Goal: Task Accomplishment & Management: Complete application form

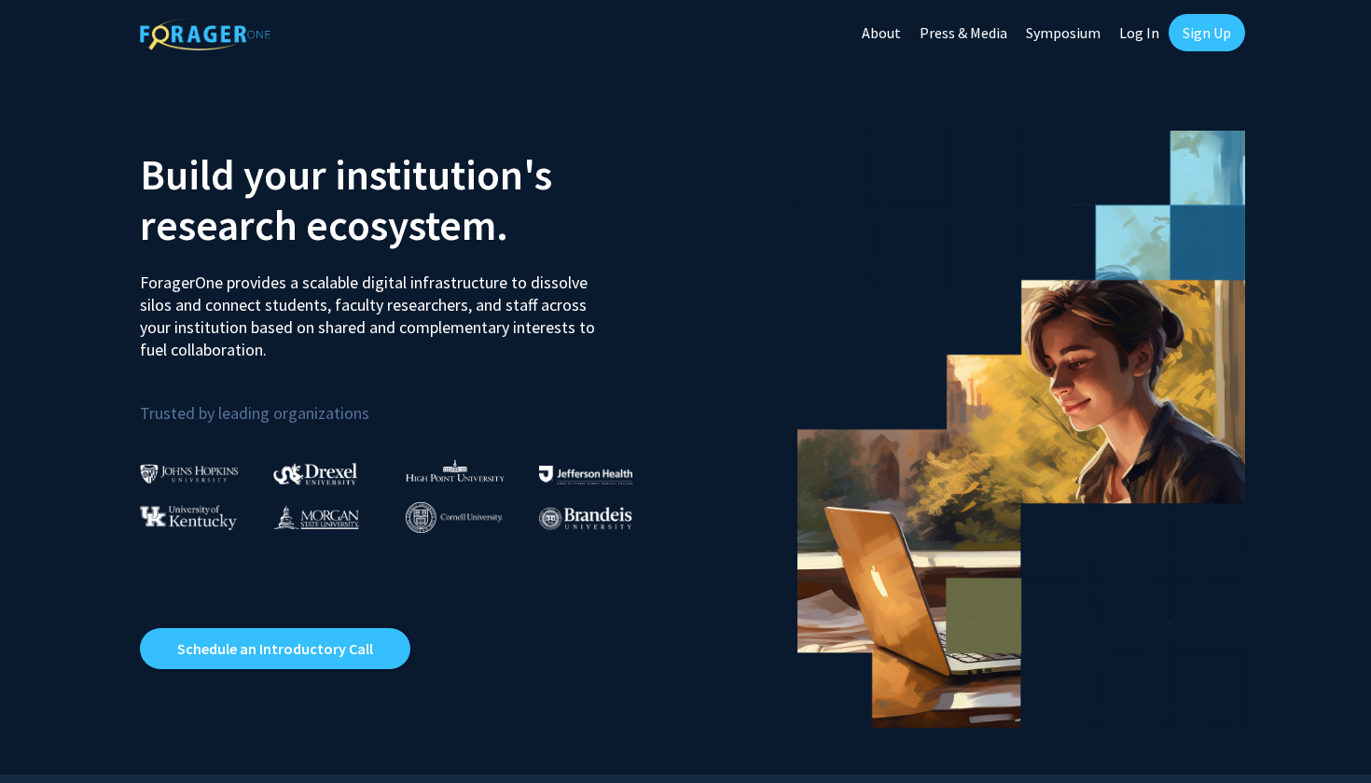
click at [1196, 36] on link "Sign Up" at bounding box center [1207, 32] width 76 height 37
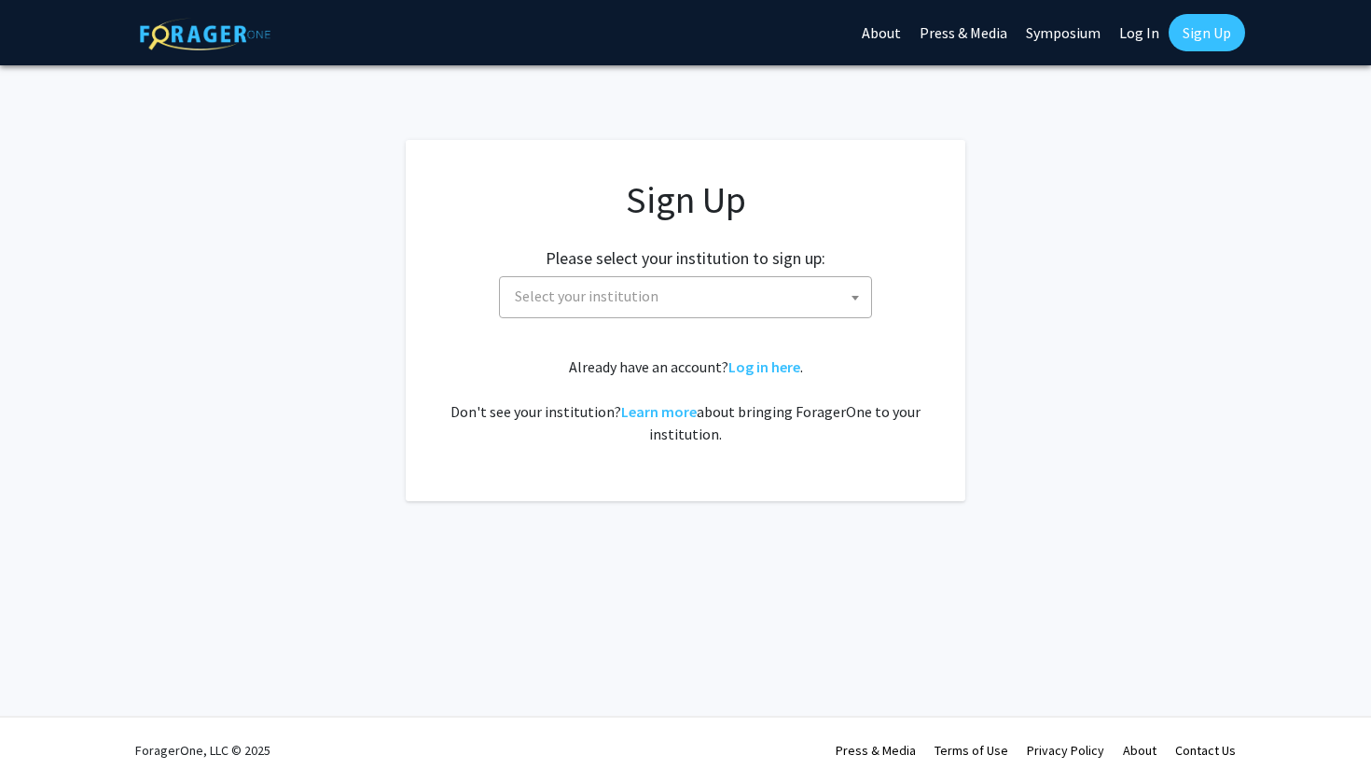
click at [752, 297] on span "Select your institution" at bounding box center [689, 296] width 364 height 38
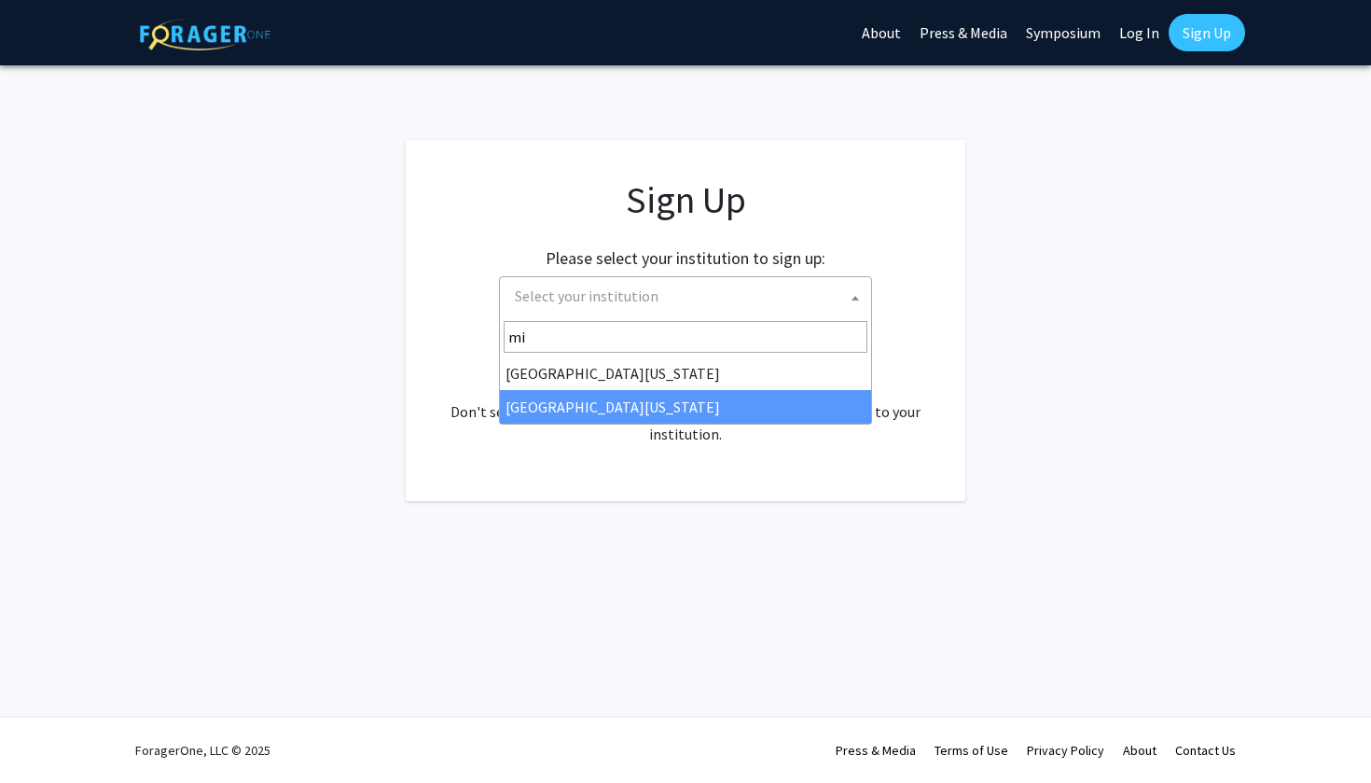
type input "mi"
select select "33"
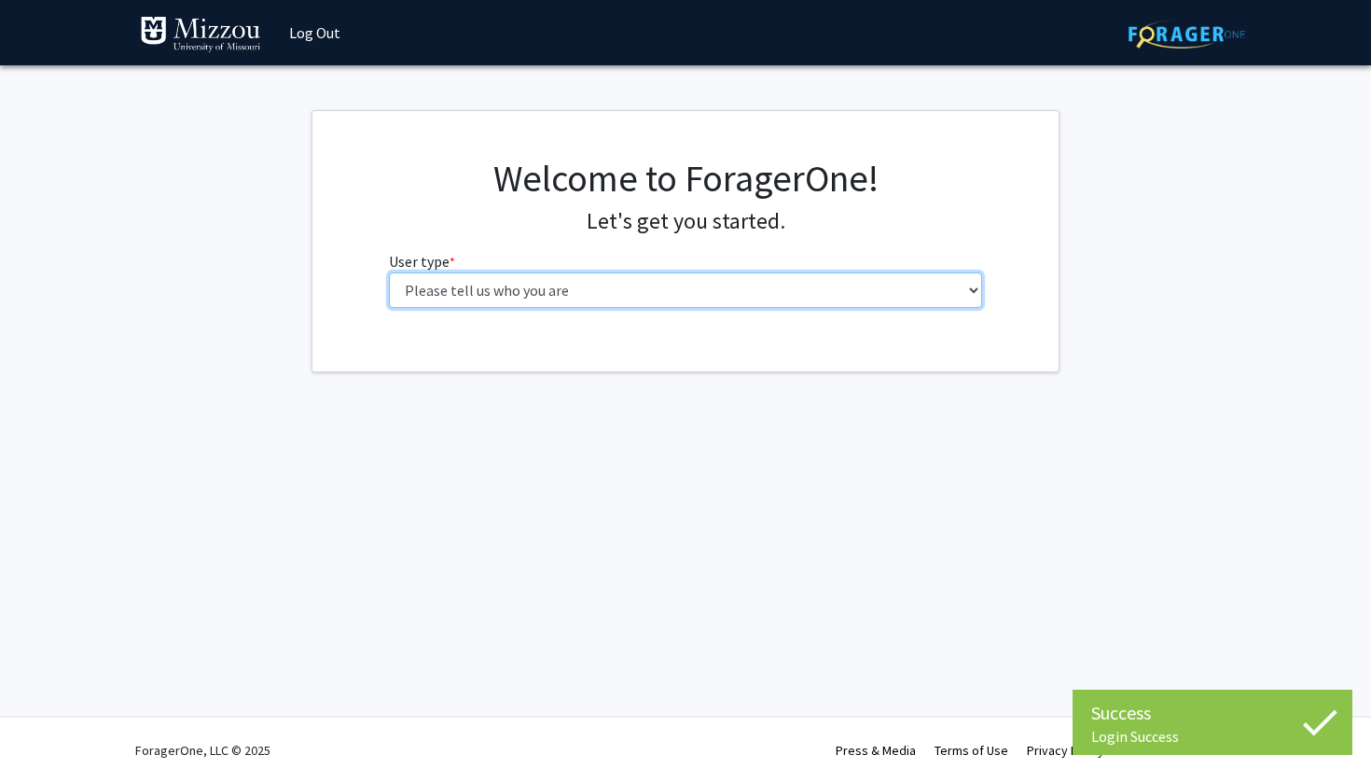
select select "1: undergrad"
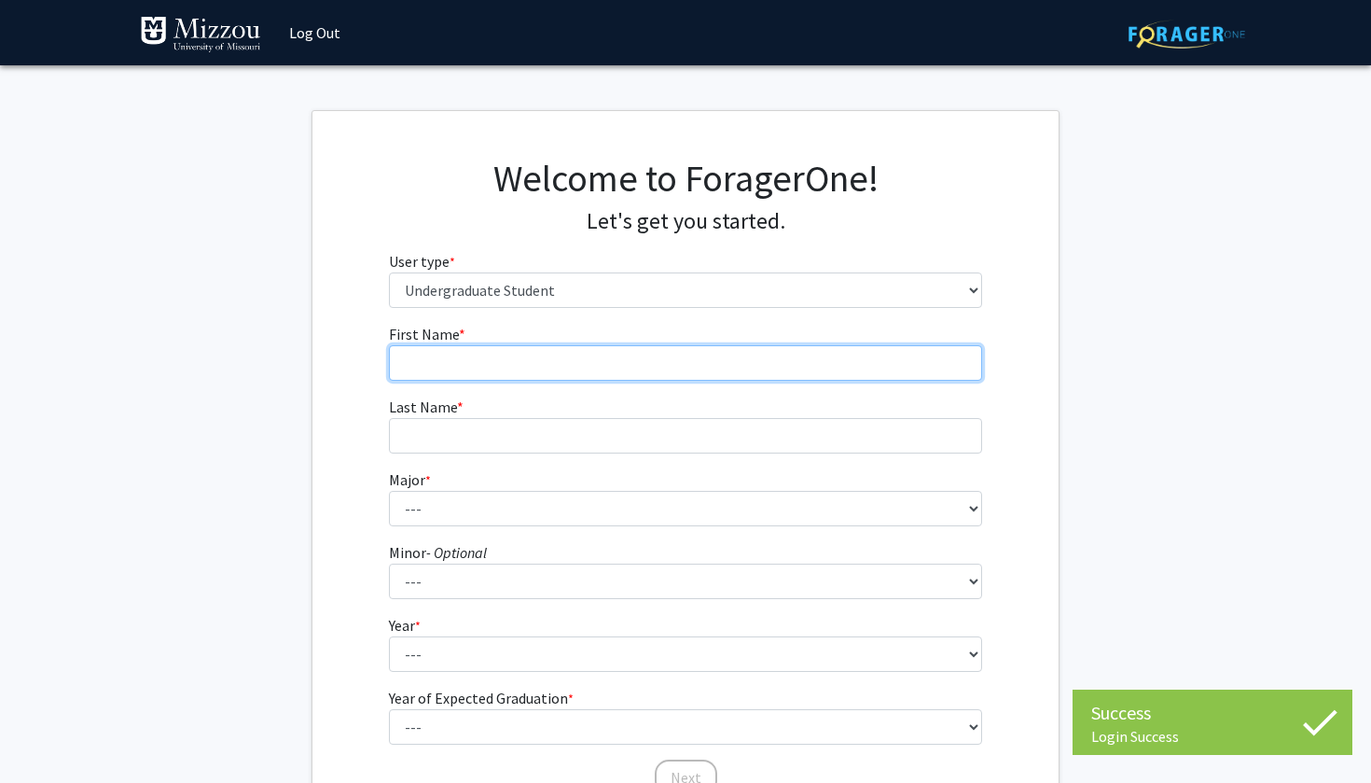
click at [680, 368] on input "First Name * required" at bounding box center [686, 362] width 594 height 35
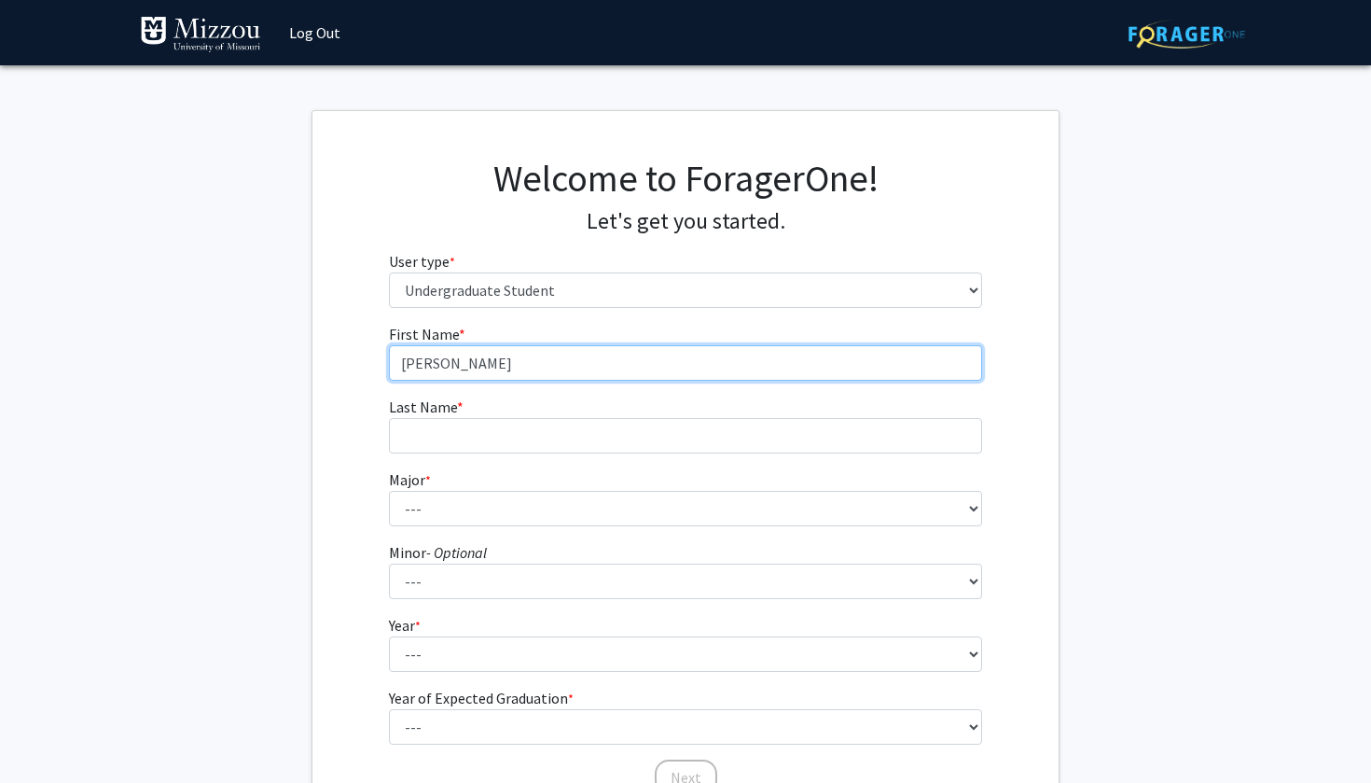
type input "James"
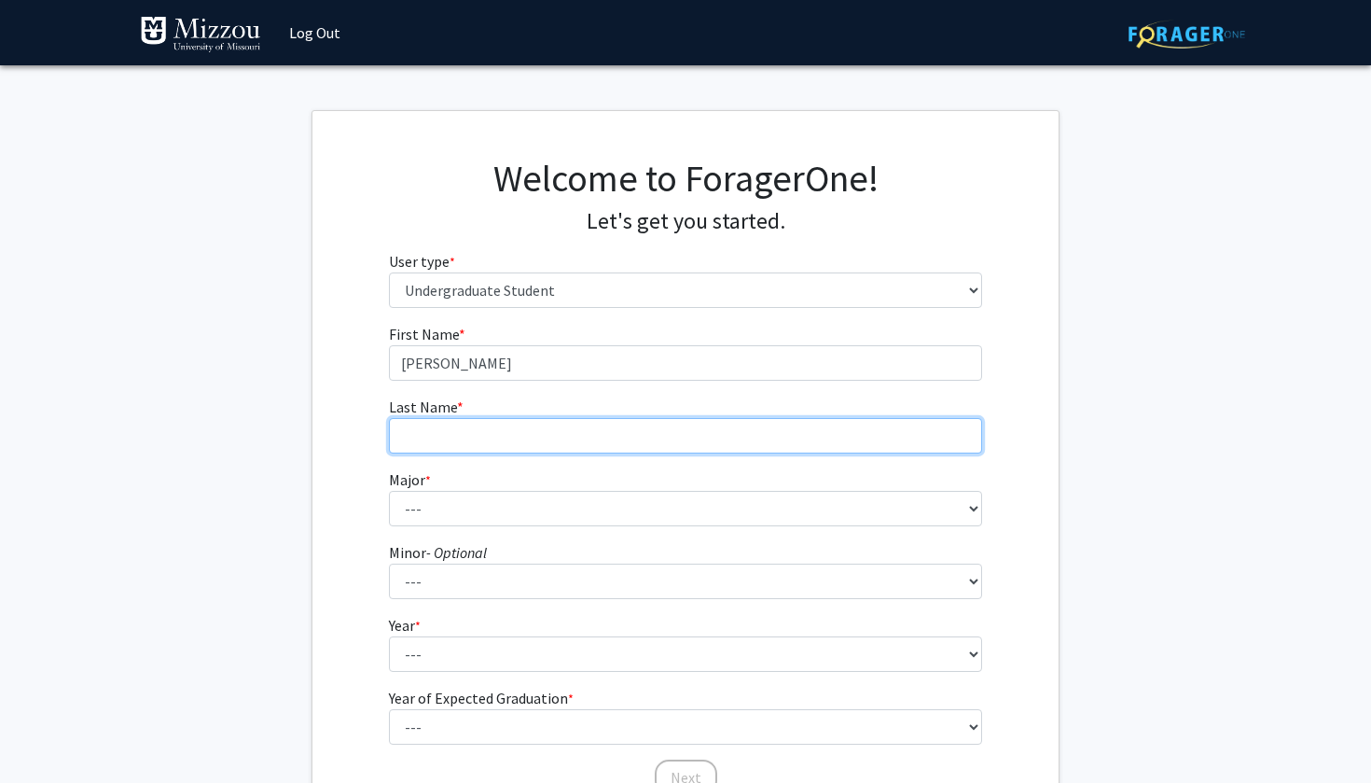
click at [591, 435] on input "Last Name * required" at bounding box center [686, 435] width 594 height 35
type input "McAuliffe"
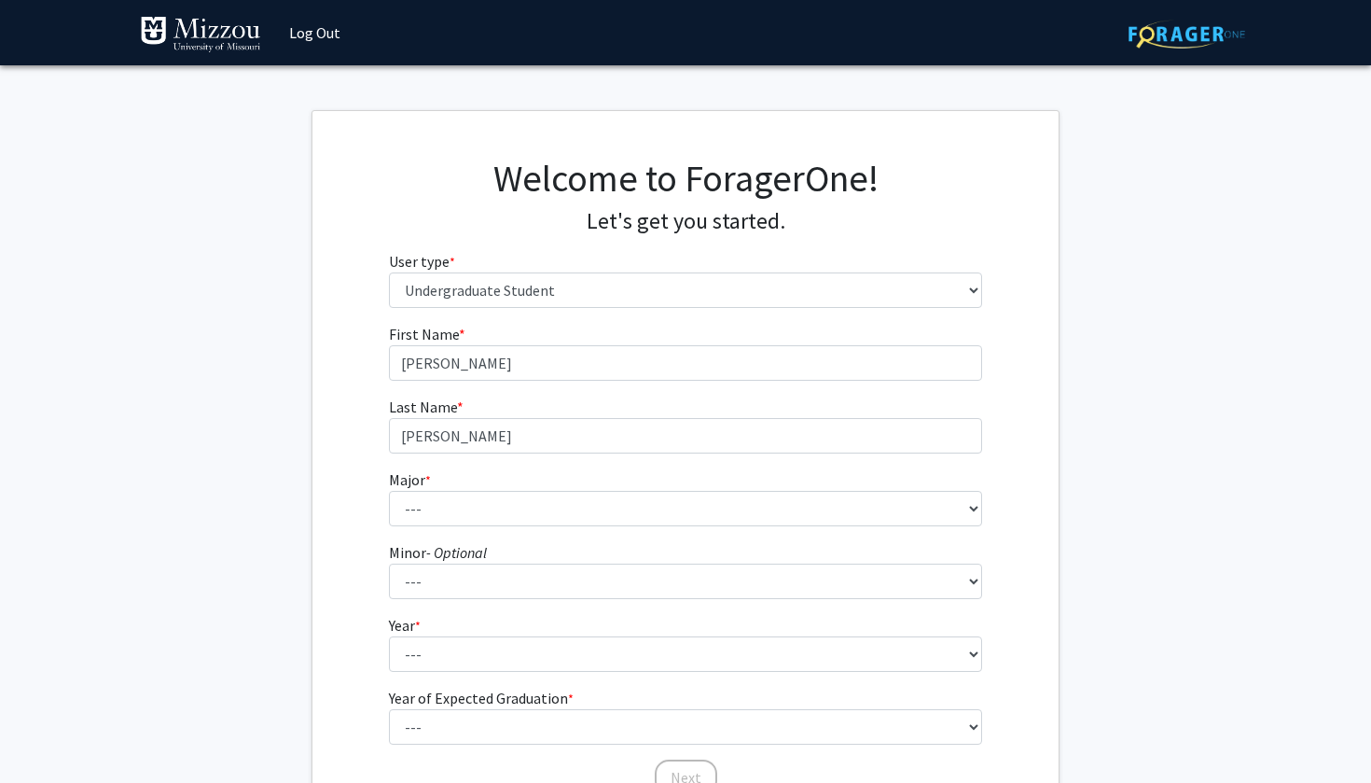
click at [733, 533] on form "First Name * required James Last Name * required McAuliffe Major * required ---…" at bounding box center [686, 550] width 594 height 455
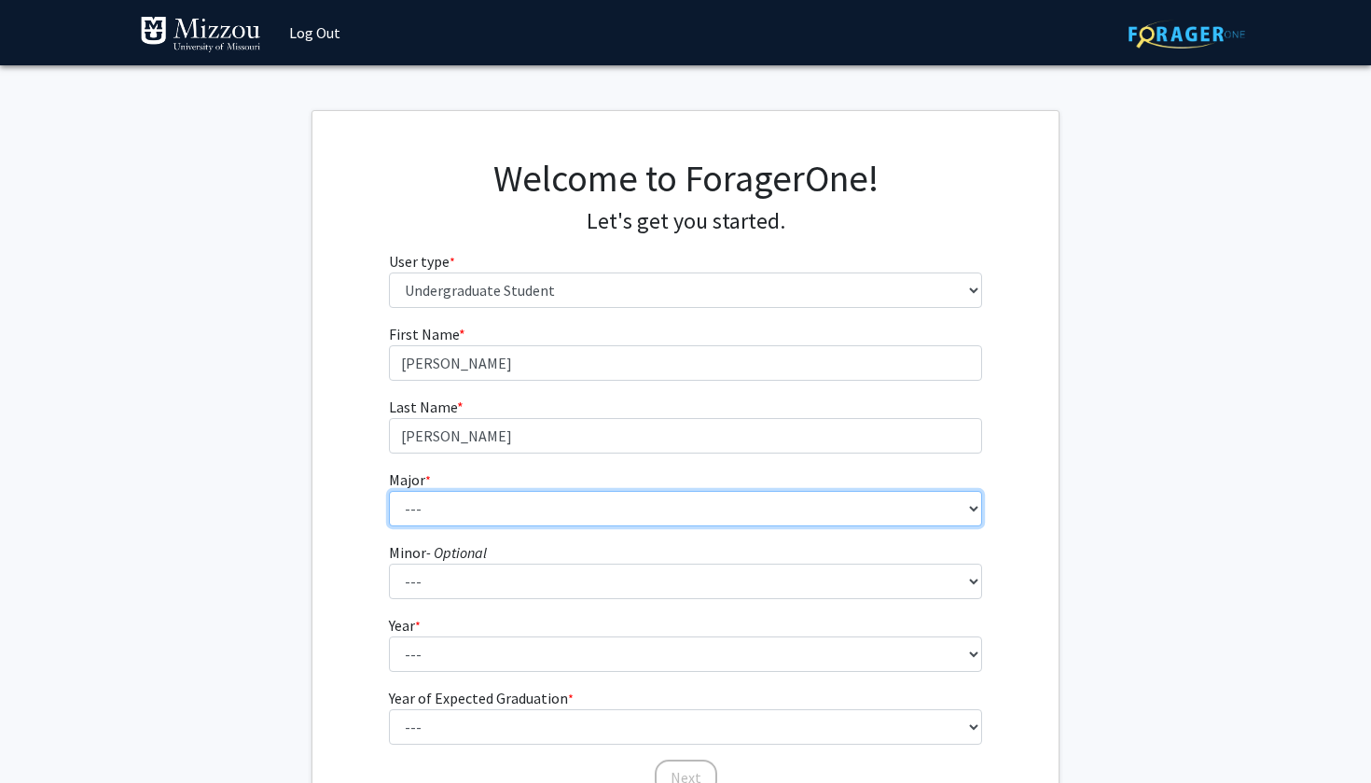
select select "20: 2508"
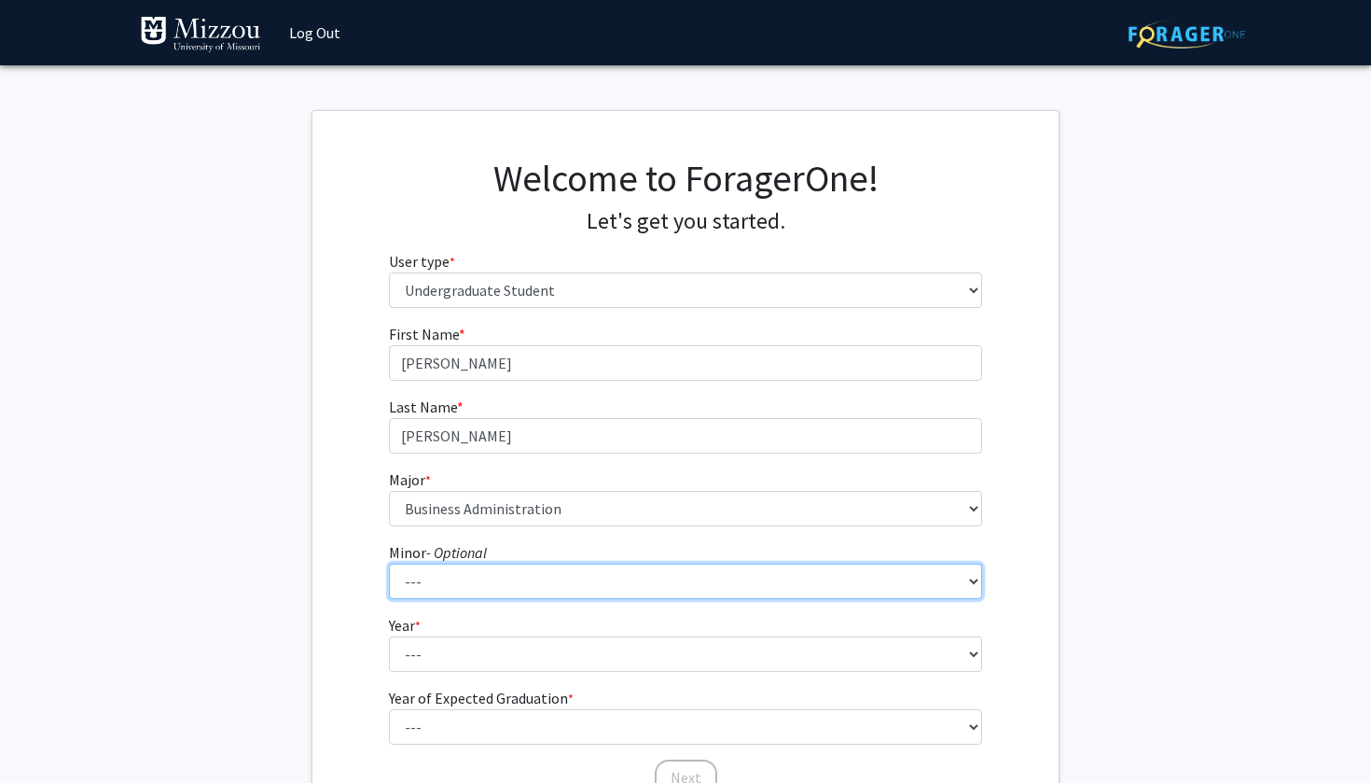
select select "18: 1974"
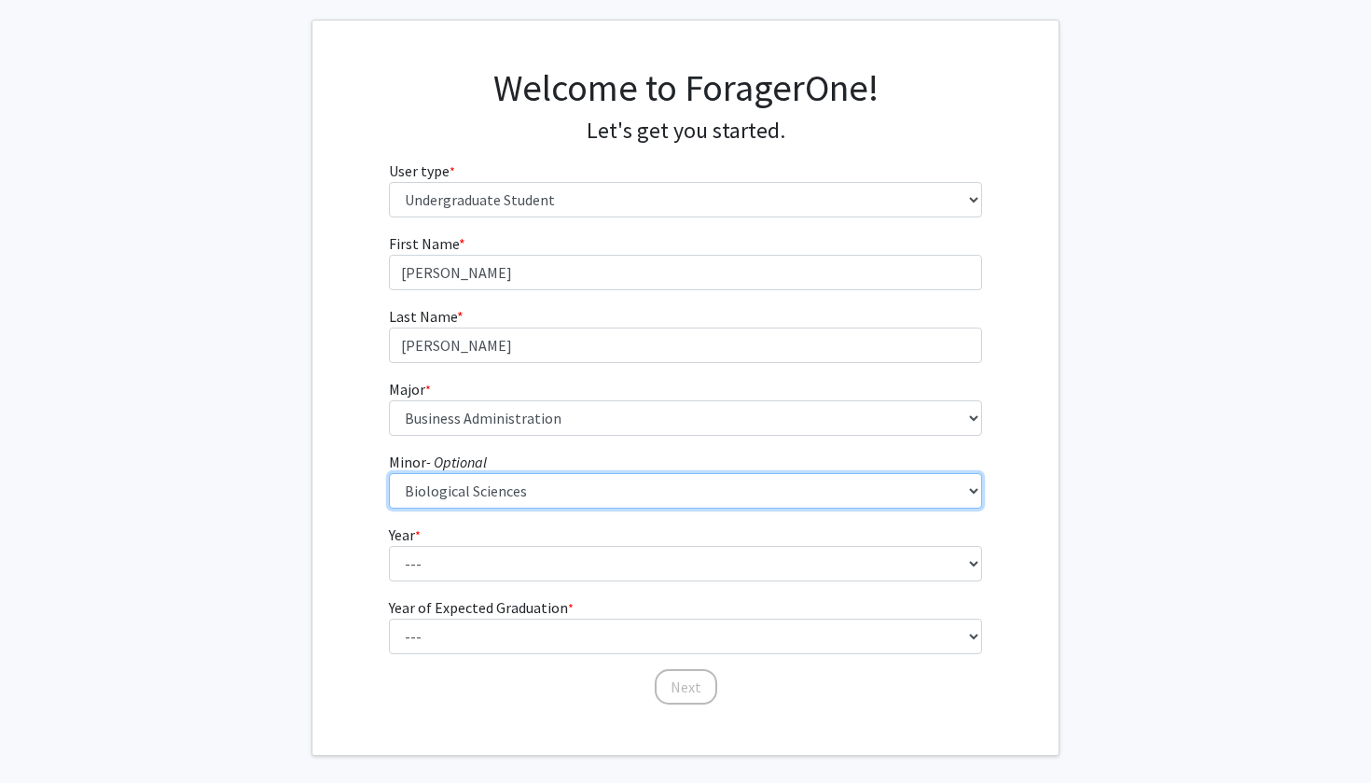
scroll to position [93, 0]
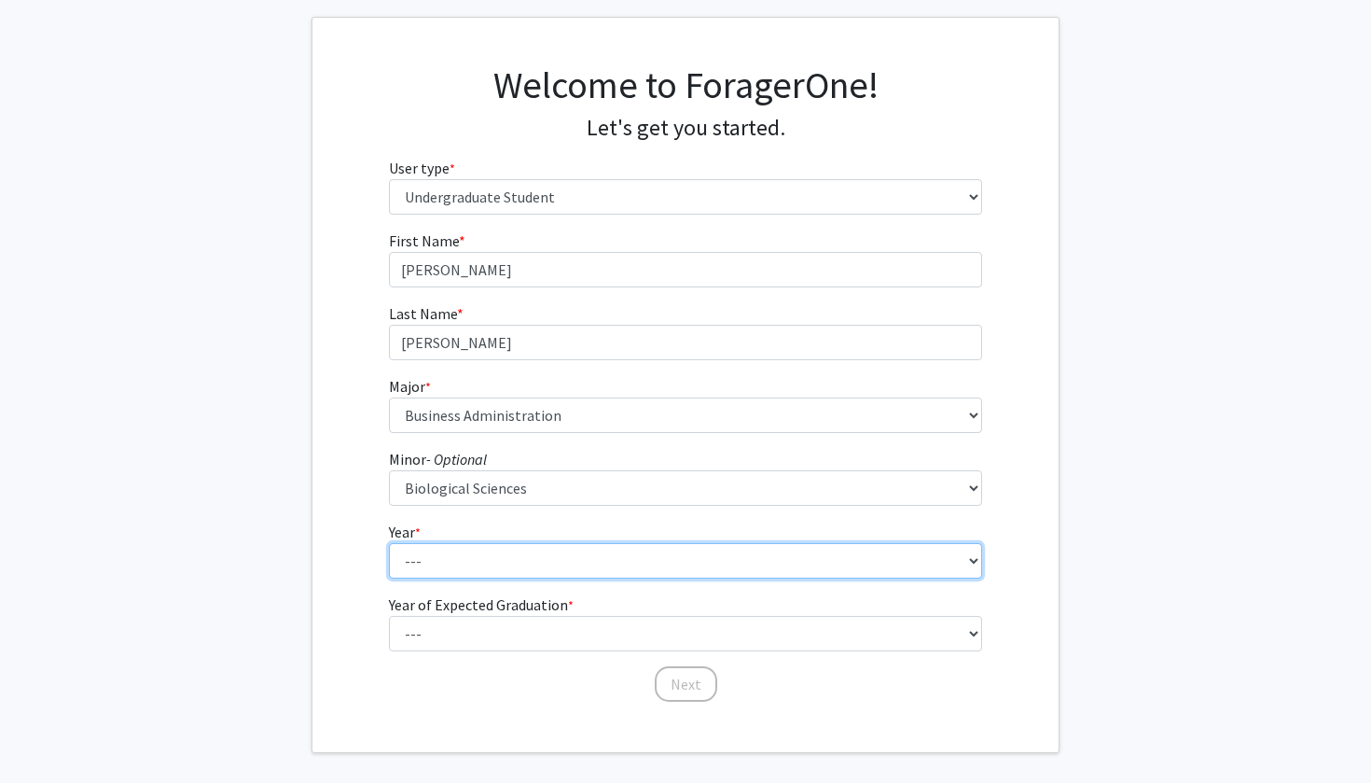
select select "1: first-year"
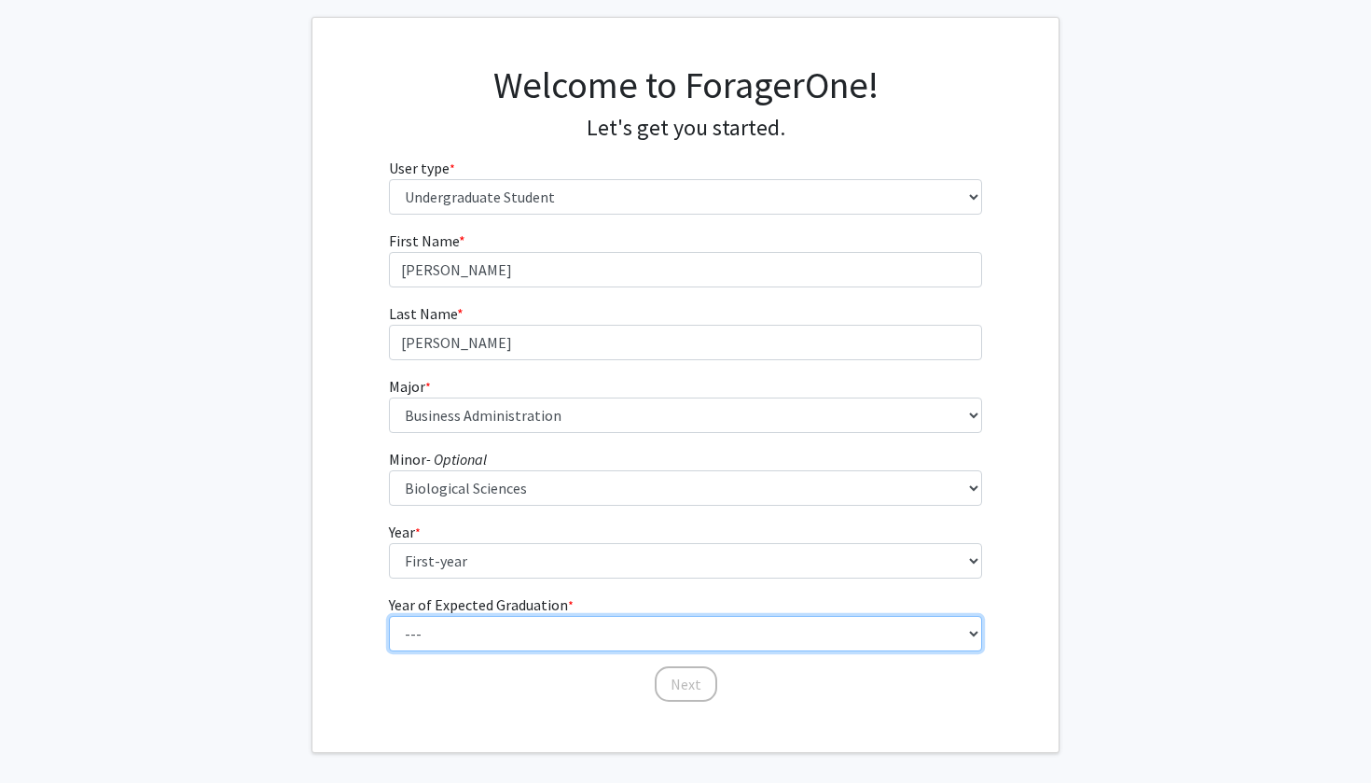
select select "5: 2029"
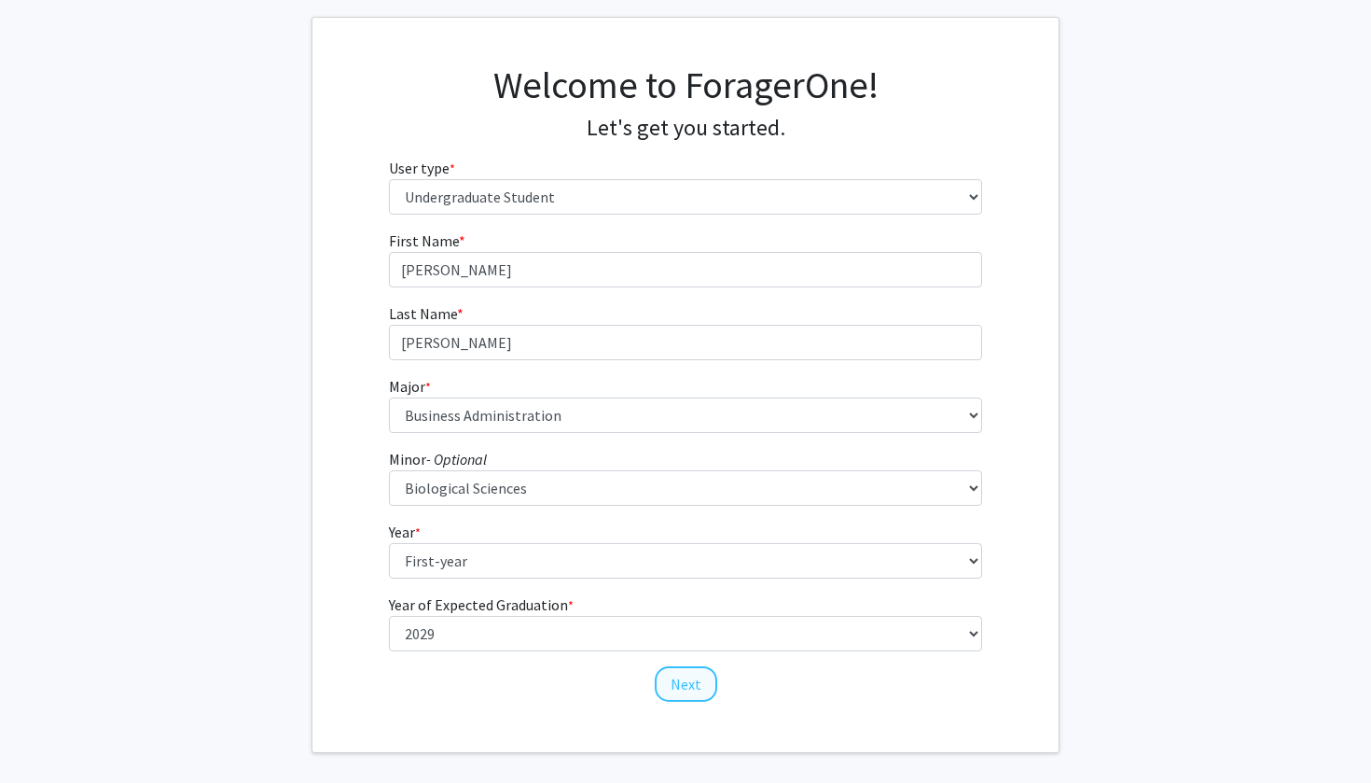
click at [682, 684] on button "Next" at bounding box center [686, 683] width 63 height 35
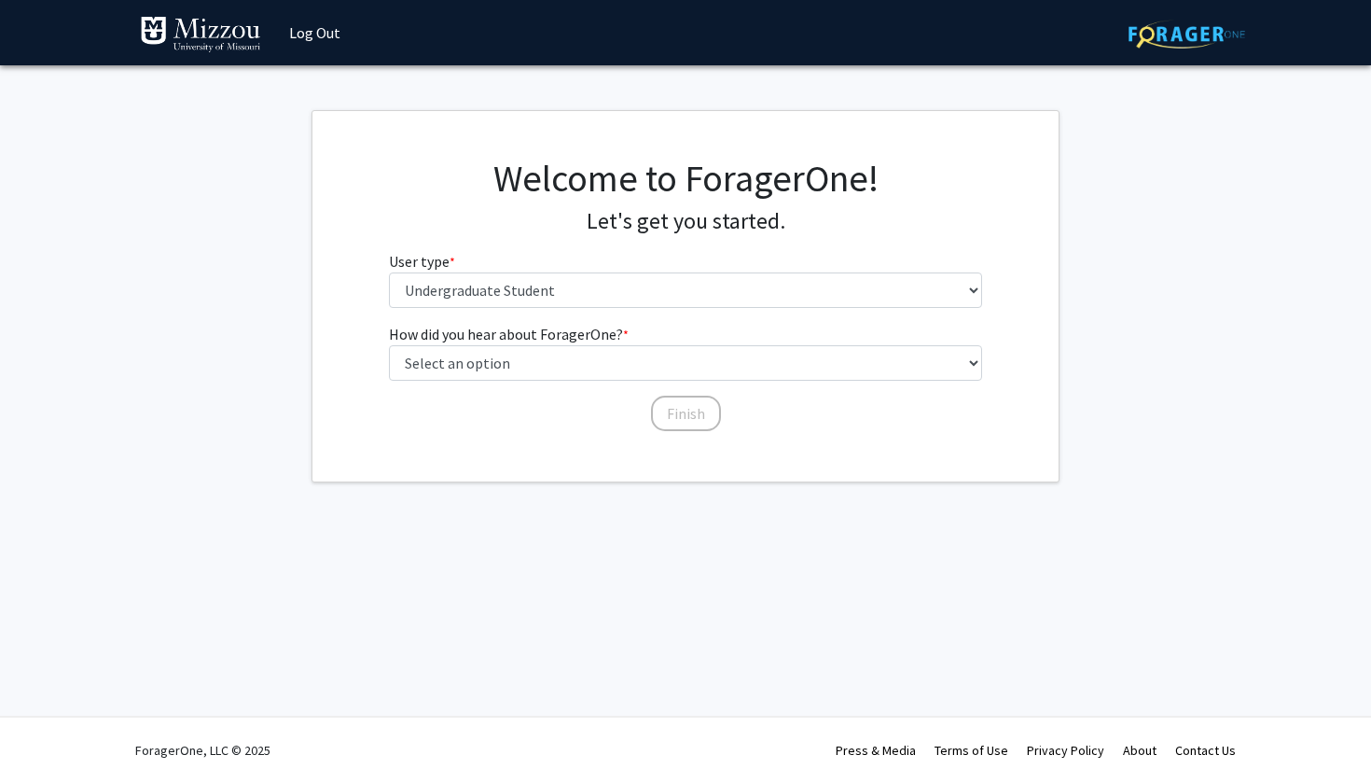
scroll to position [0, 0]
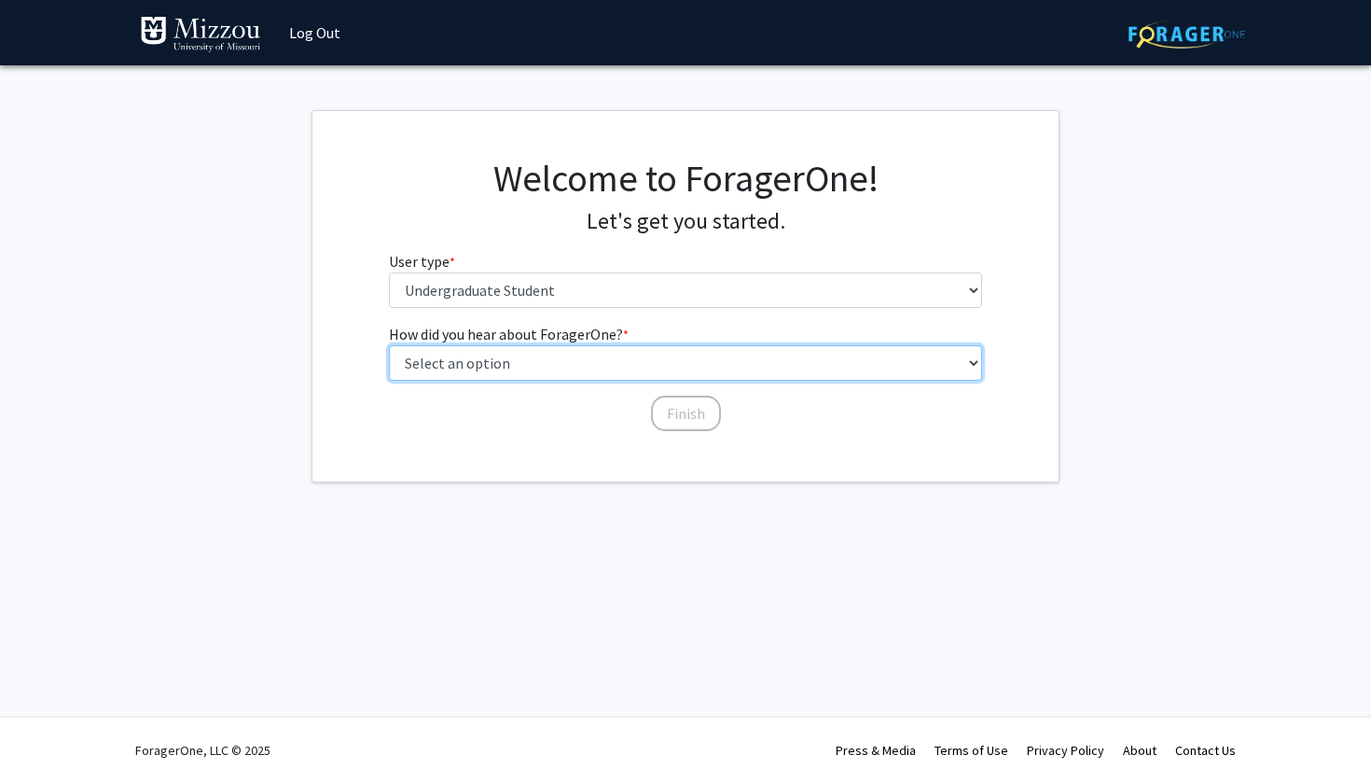
select select "3: university_website"
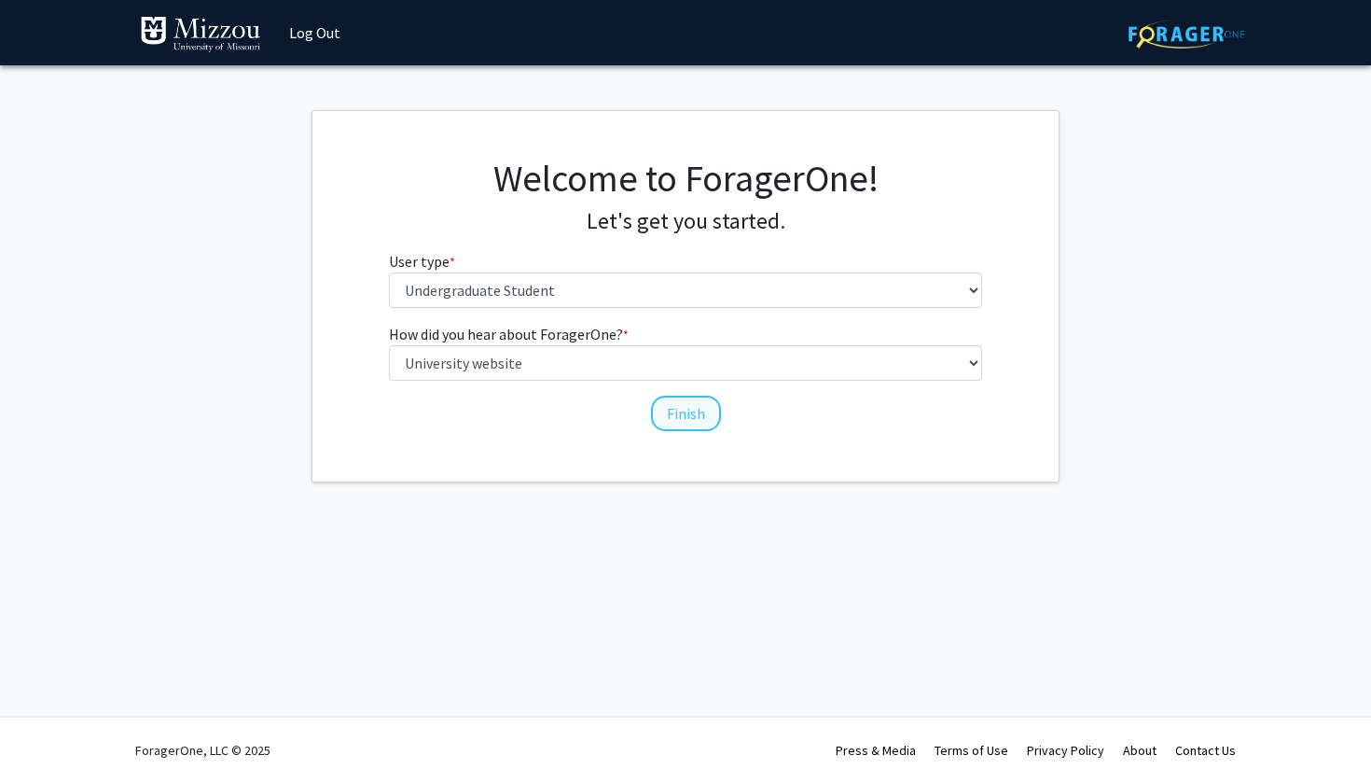
click at [684, 415] on button "Finish" at bounding box center [686, 413] width 70 height 35
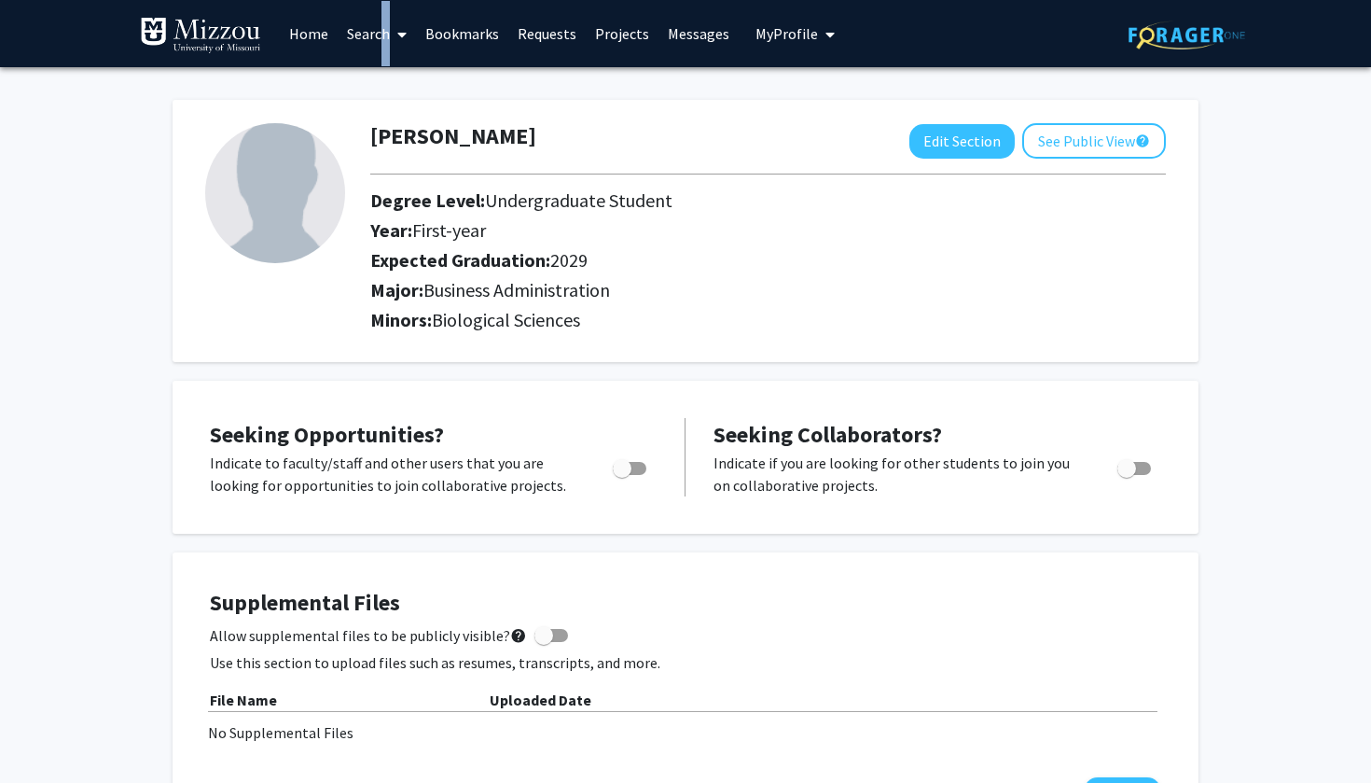
click at [377, 34] on link "Search" at bounding box center [377, 33] width 78 height 65
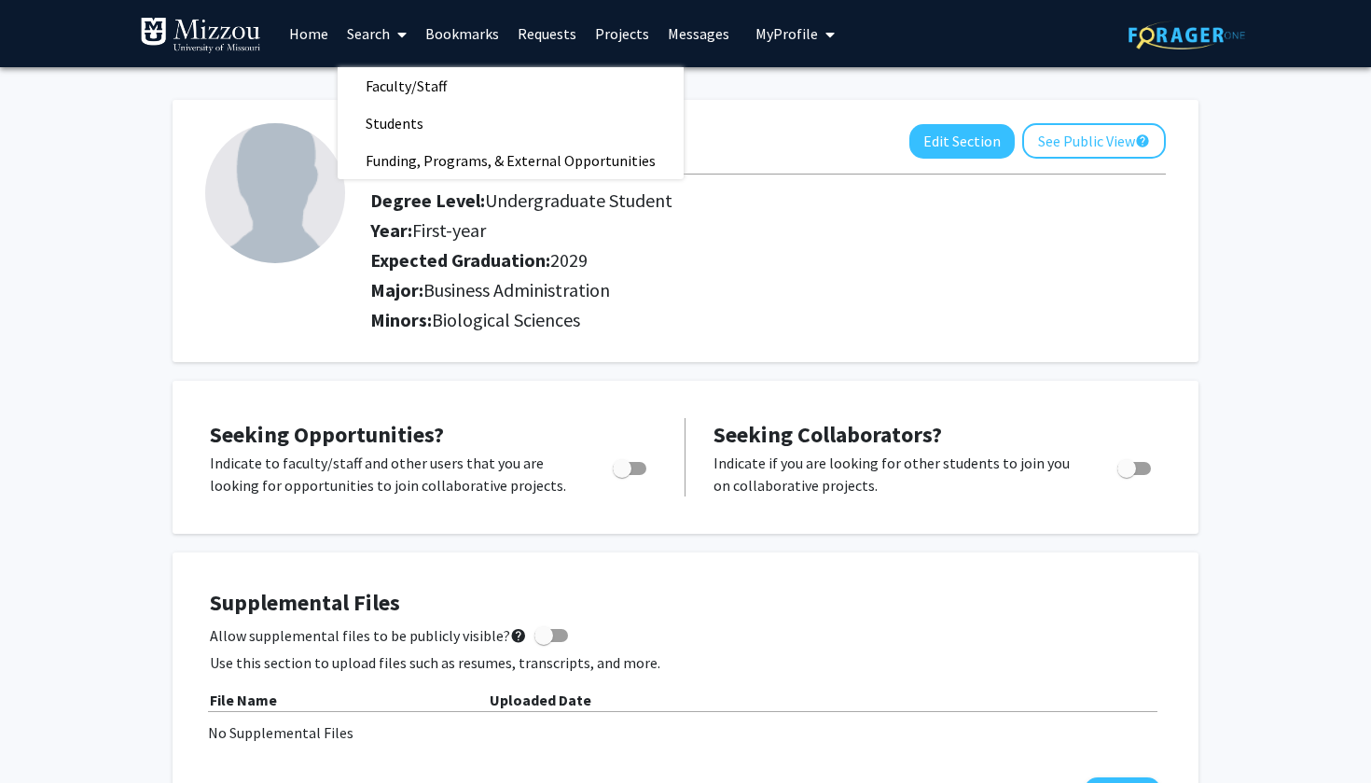
click at [300, 37] on link "Home" at bounding box center [309, 33] width 58 height 65
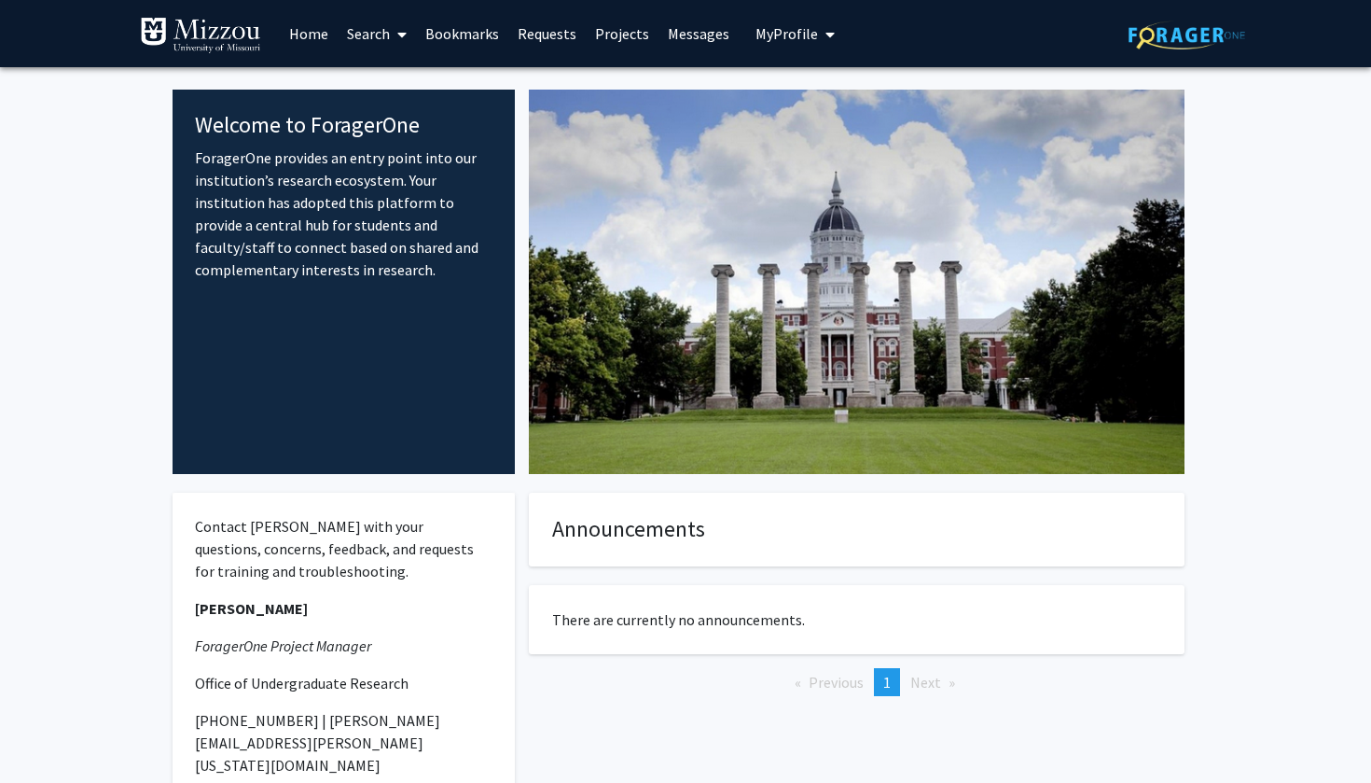
click at [393, 33] on span at bounding box center [398, 34] width 17 height 65
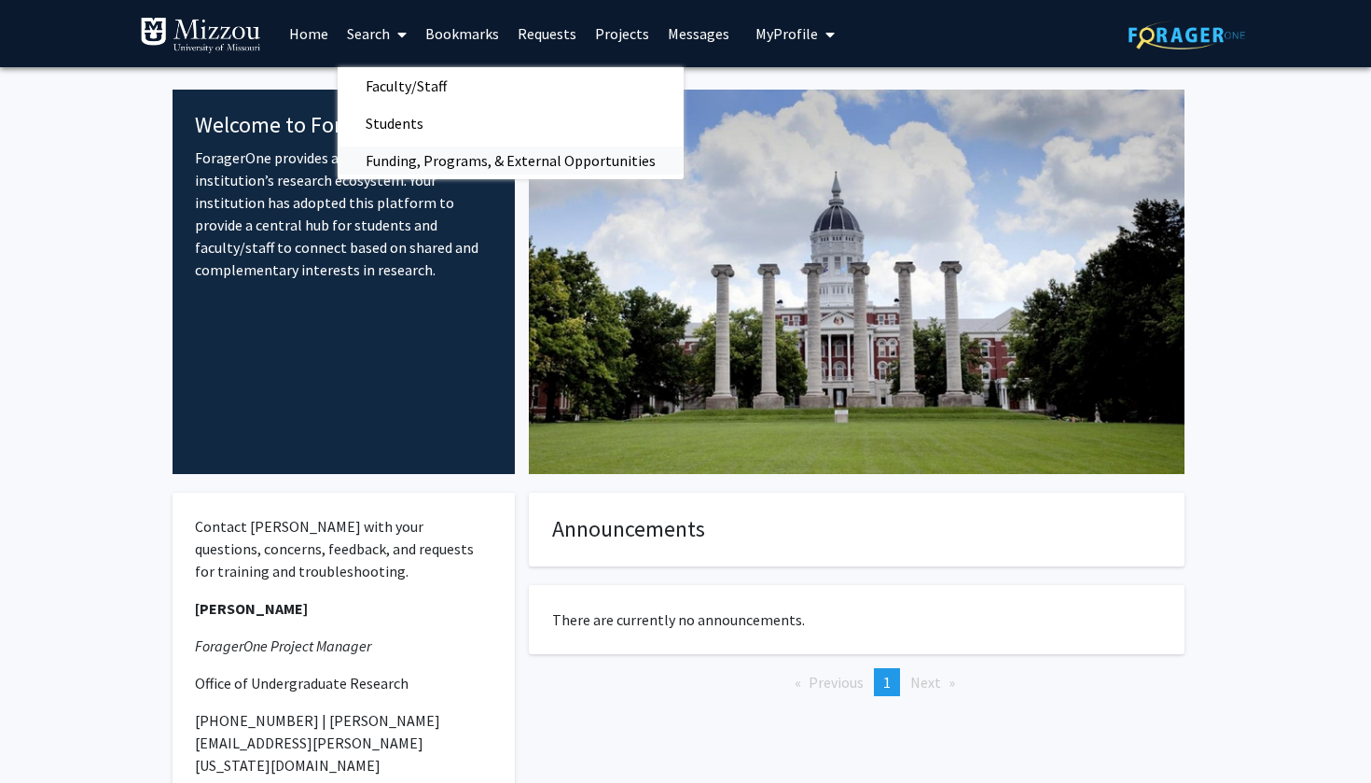
click at [421, 163] on span "Funding, Programs, & External Opportunities" at bounding box center [511, 160] width 346 height 37
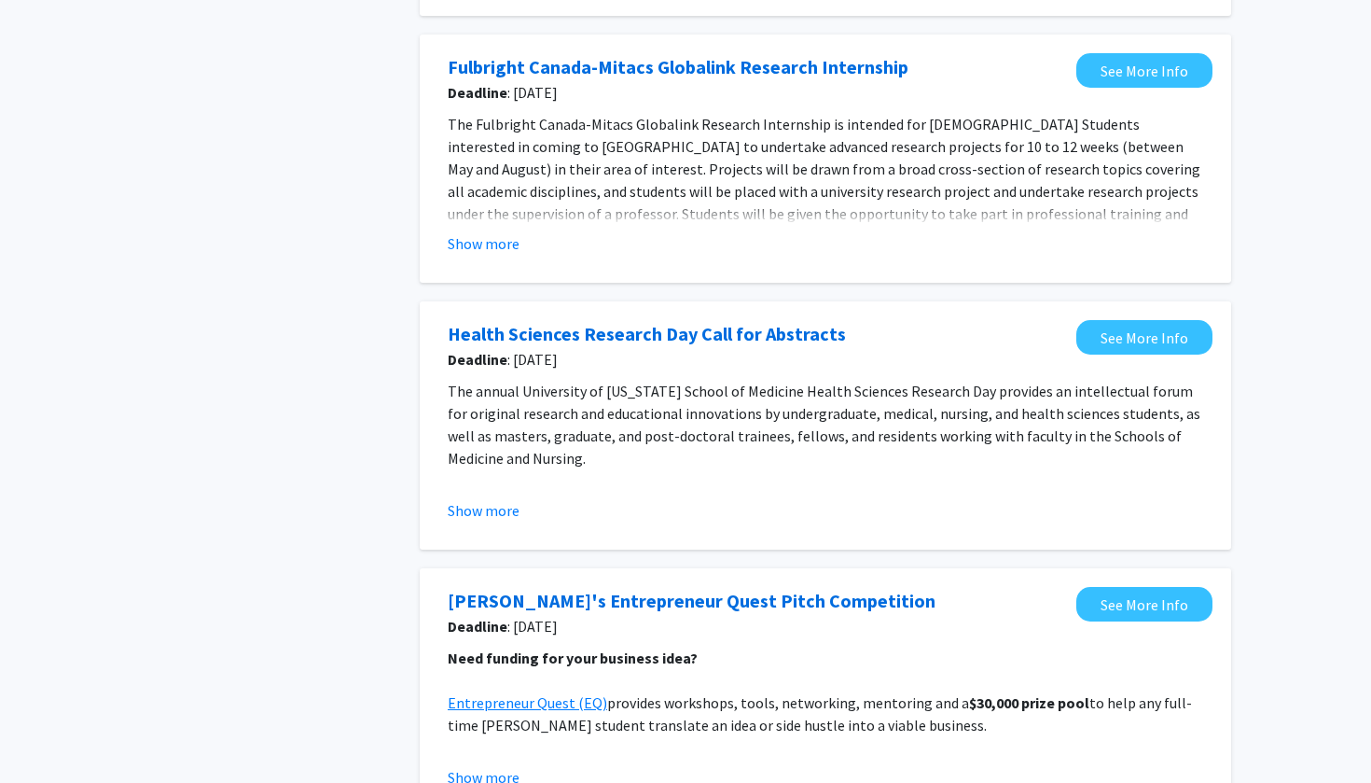
scroll to position [423, 0]
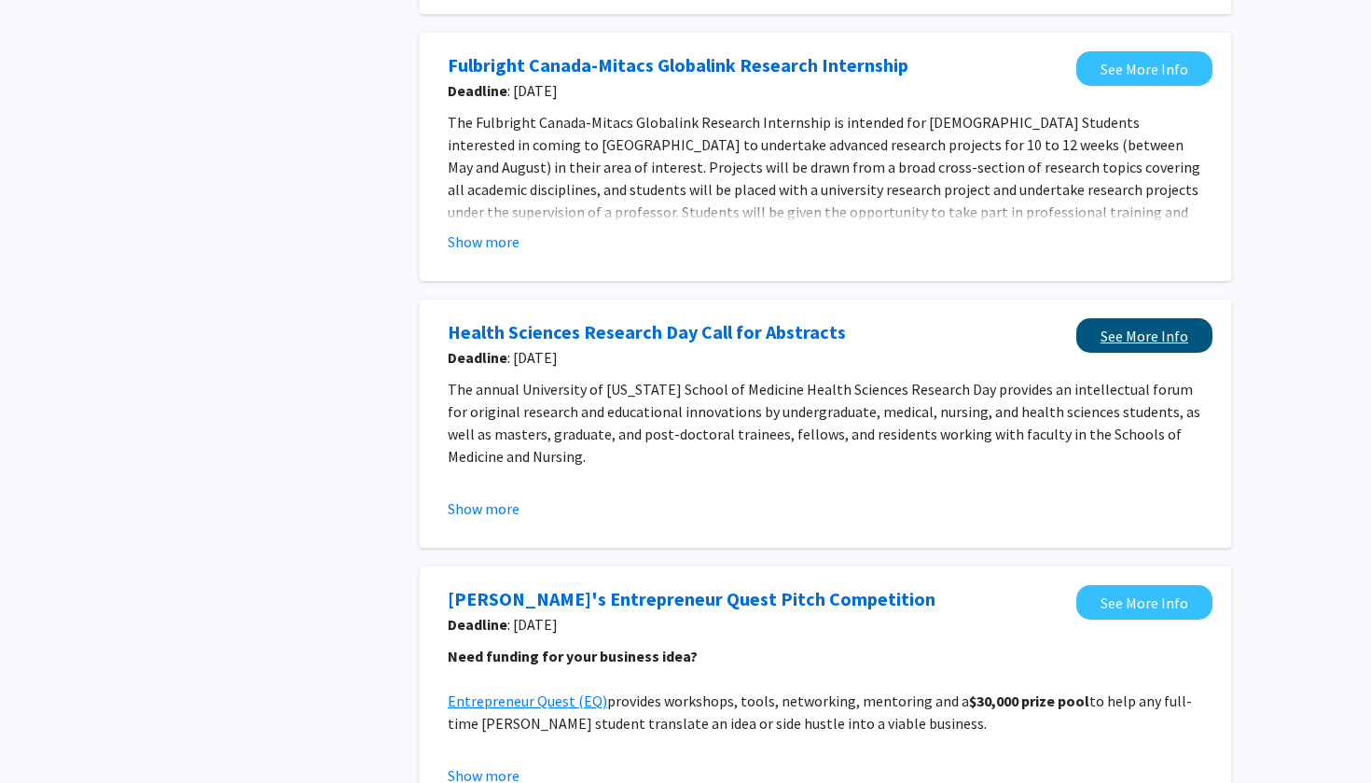
click at [1128, 340] on link "See More Info" at bounding box center [1145, 335] width 136 height 35
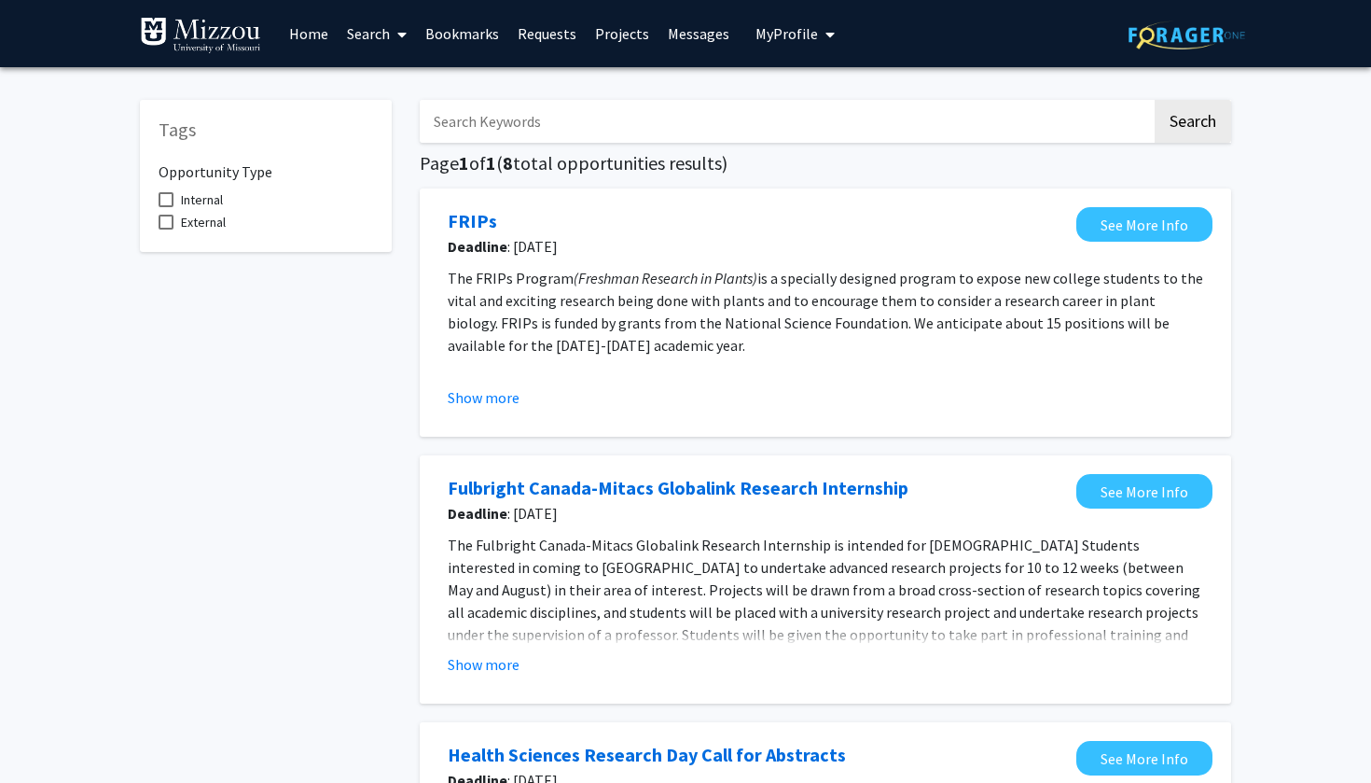
scroll to position [0, 0]
